Goal: Task Accomplishment & Management: Manage account settings

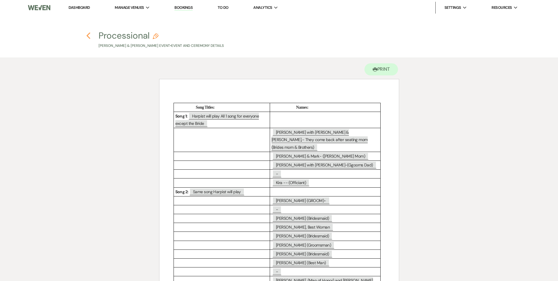
click at [87, 35] on icon "Previous" at bounding box center [88, 35] width 4 height 7
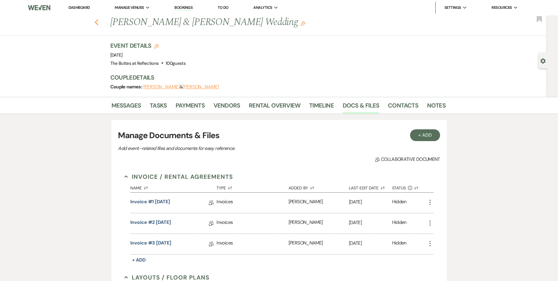
click at [97, 23] on use "button" at bounding box center [96, 22] width 4 height 6
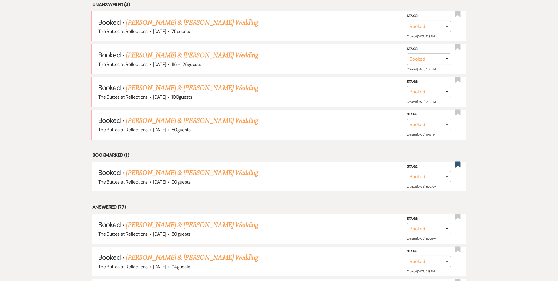
scroll to position [265, 0]
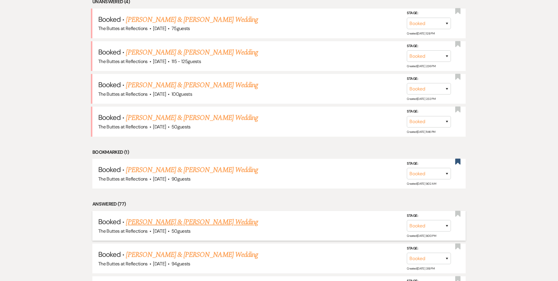
click at [191, 217] on link "[PERSON_NAME] & [PERSON_NAME] Wedding" at bounding box center [192, 221] width 132 height 11
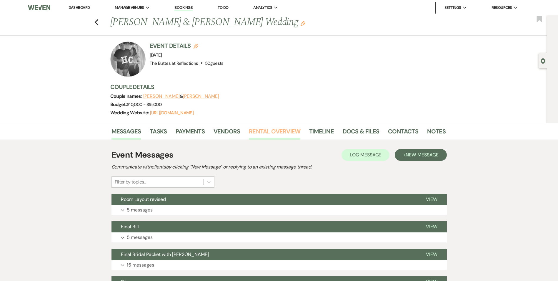
click at [278, 132] on link "Rental Overview" at bounding box center [274, 132] width 51 height 13
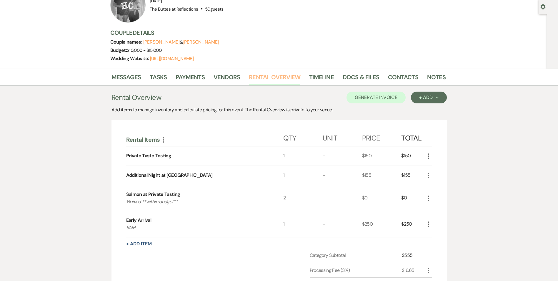
scroll to position [59, 0]
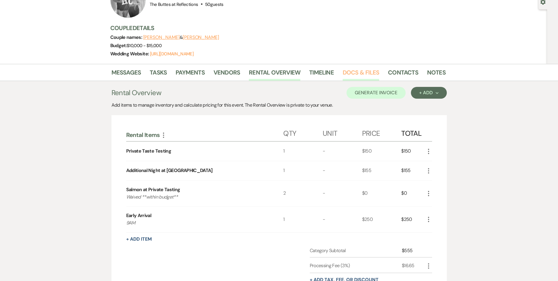
click at [354, 74] on link "Docs & Files" at bounding box center [361, 74] width 36 height 13
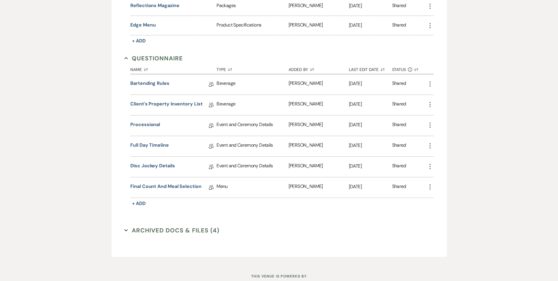
scroll to position [585, 0]
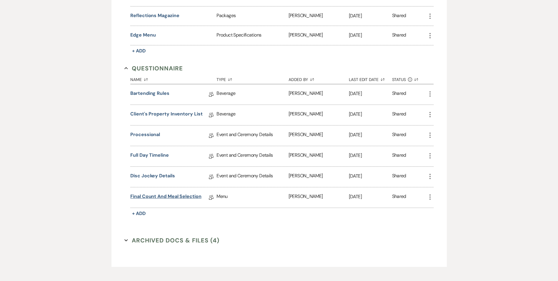
click at [183, 196] on link "Final Count and Meal Selection" at bounding box center [165, 197] width 71 height 9
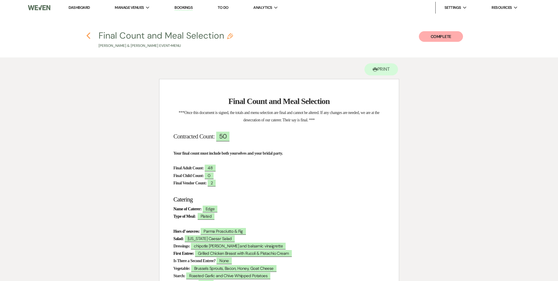
click at [89, 35] on icon "Previous" at bounding box center [88, 35] width 4 height 7
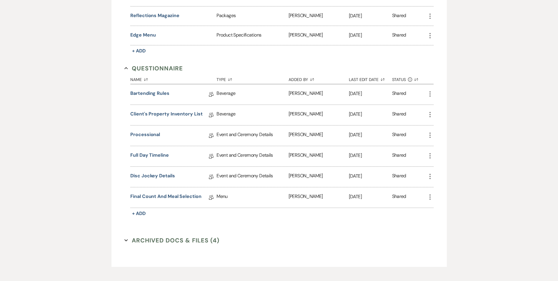
click at [147, 240] on button "Archived Docs & Files (4) Expand" at bounding box center [171, 240] width 95 height 9
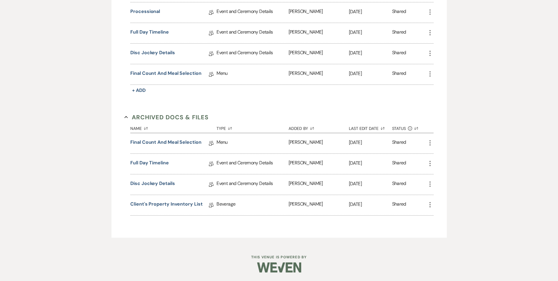
scroll to position [708, 0]
click at [186, 144] on link "Final Count and Meal Selection" at bounding box center [165, 142] width 71 height 9
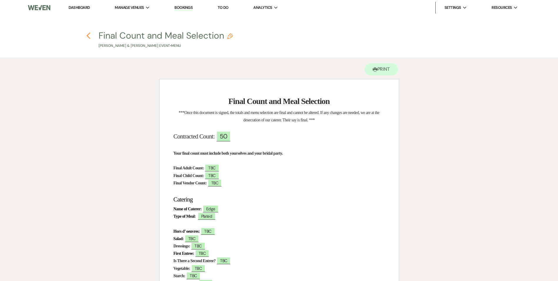
click at [88, 36] on icon "Previous" at bounding box center [88, 35] width 4 height 7
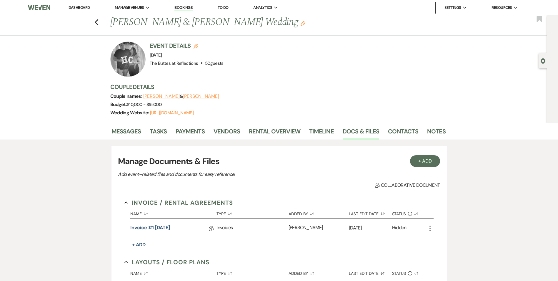
scroll to position [615, 0]
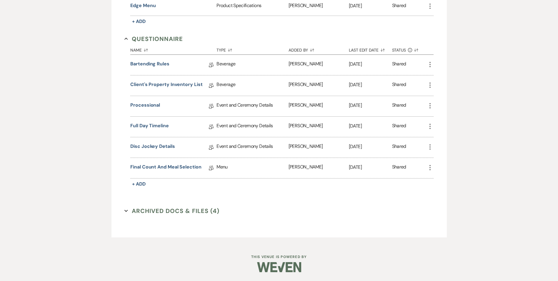
click at [184, 211] on button "Archived Docs & Files (4) Expand" at bounding box center [171, 210] width 95 height 9
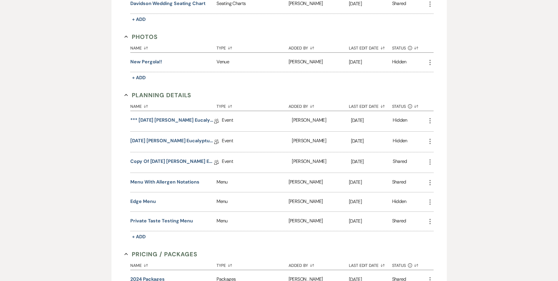
scroll to position [267, 0]
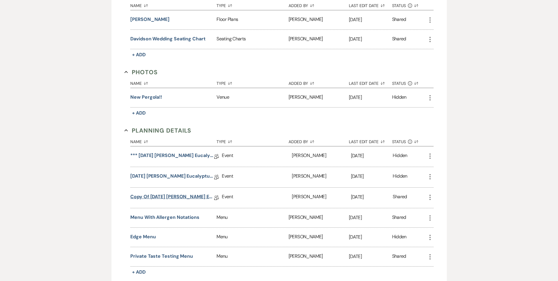
click at [173, 196] on link "Copy of [DATE] [PERSON_NAME] Eucalyptus Wedding Details" at bounding box center [172, 197] width 84 height 9
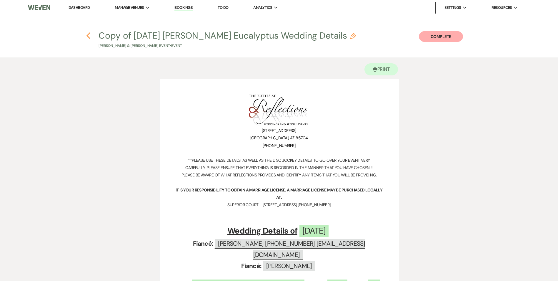
click at [89, 35] on icon "Previous" at bounding box center [88, 35] width 4 height 7
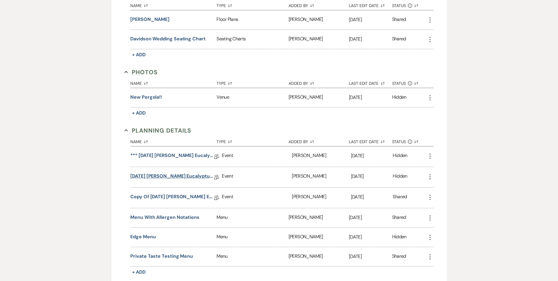
click at [172, 178] on link "[DATE] [PERSON_NAME] Eucalyptus Wedding Details" at bounding box center [172, 176] width 84 height 9
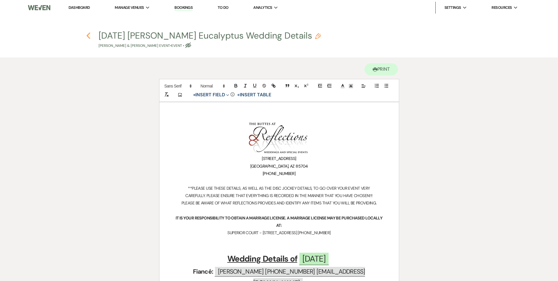
click at [87, 36] on use "button" at bounding box center [88, 35] width 4 height 6
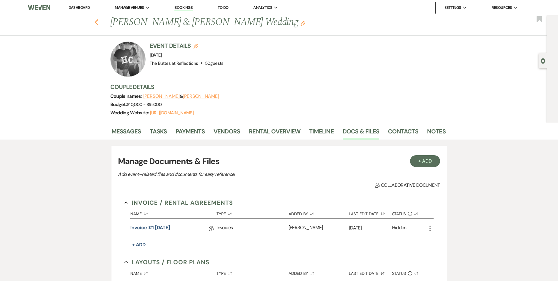
click at [99, 25] on icon "Previous" at bounding box center [96, 22] width 4 height 7
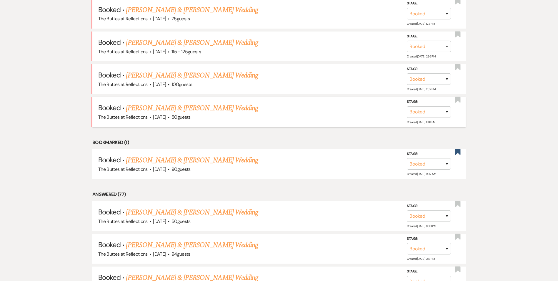
scroll to position [323, 0]
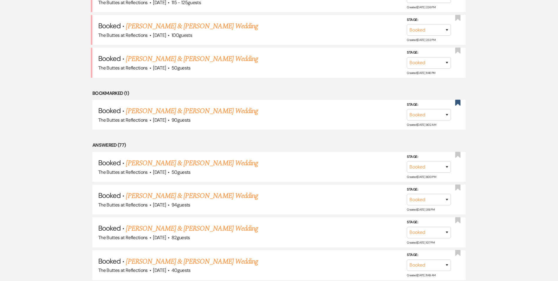
drag, startPoint x: 217, startPoint y: 197, endPoint x: 210, endPoint y: 0, distance: 196.8
click at [216, 197] on link "[PERSON_NAME] & [PERSON_NAME] Wedding" at bounding box center [192, 195] width 132 height 11
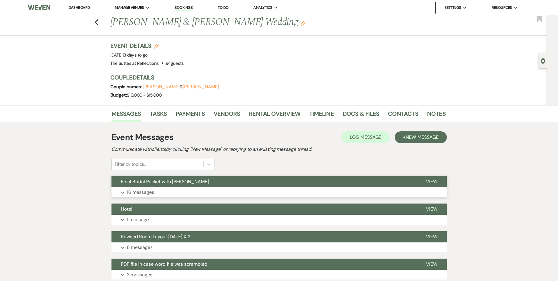
click at [241, 186] on button "Final Bridal Packet with [PERSON_NAME]" at bounding box center [263, 181] width 305 height 11
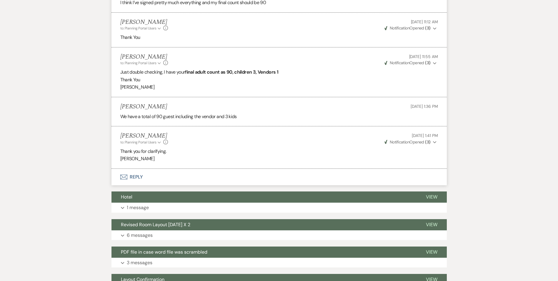
scroll to position [971, 0]
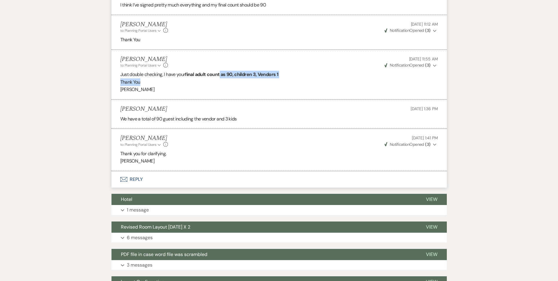
drag, startPoint x: 221, startPoint y: 75, endPoint x: 269, endPoint y: 79, distance: 48.1
click at [269, 79] on div "Just double checking, I have your final adult count as 90, children 3, Vendors …" at bounding box center [279, 82] width 318 height 23
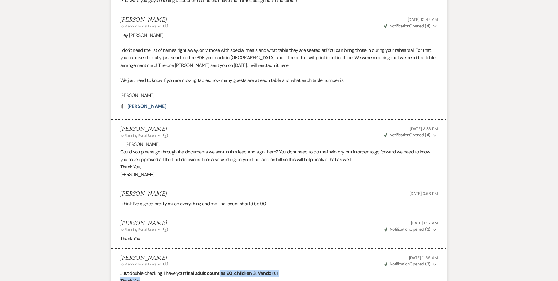
scroll to position [765, 0]
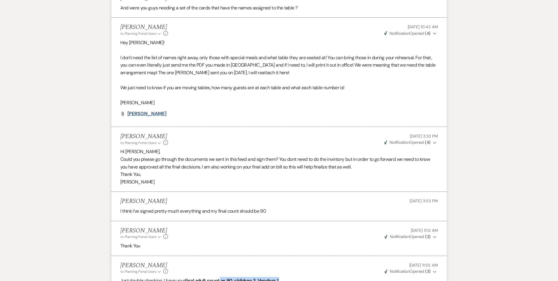
click at [147, 116] on span "[PERSON_NAME]" at bounding box center [146, 113] width 39 height 6
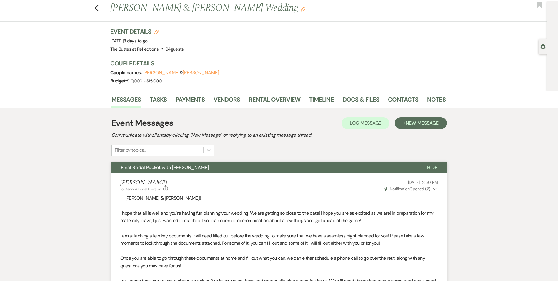
scroll to position [0, 0]
